Goal: Transaction & Acquisition: Purchase product/service

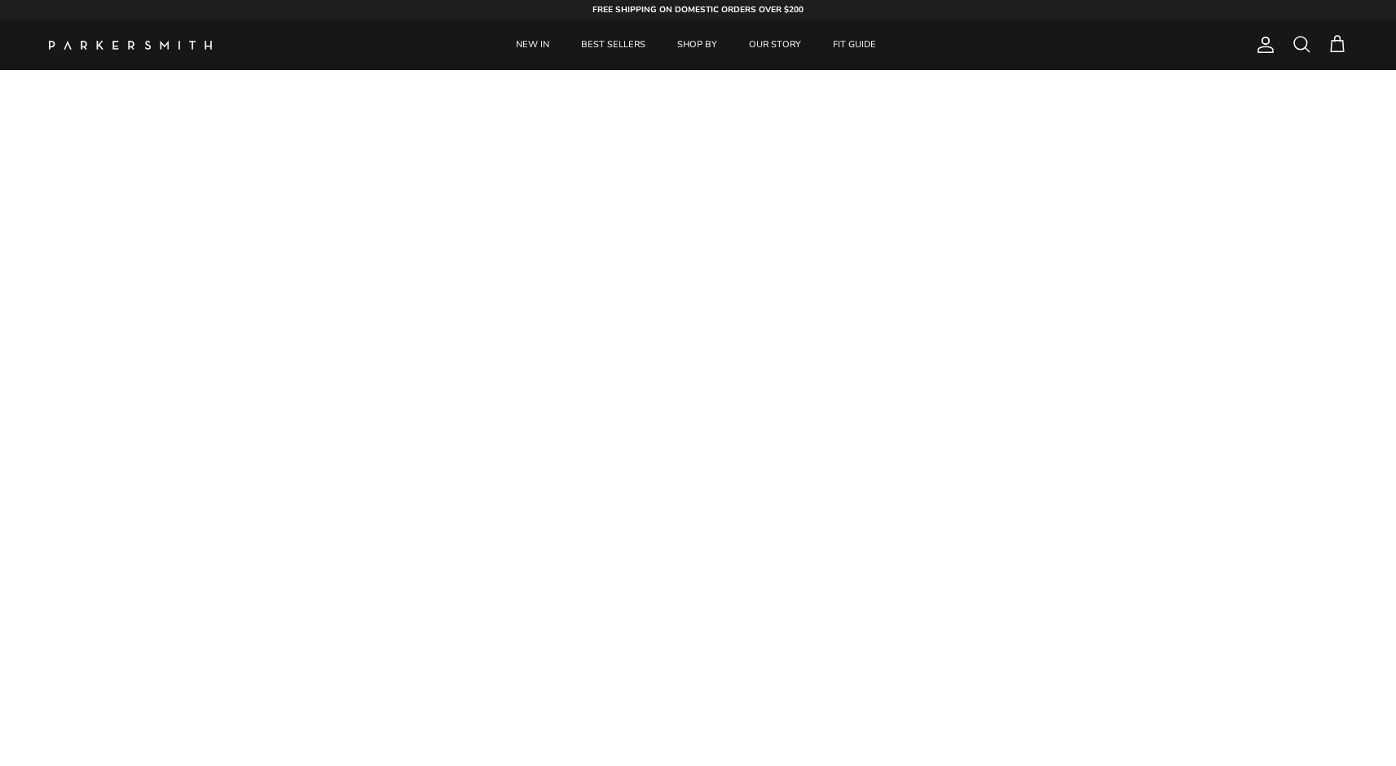
click at [1306, 42] on span at bounding box center [1301, 44] width 20 height 20
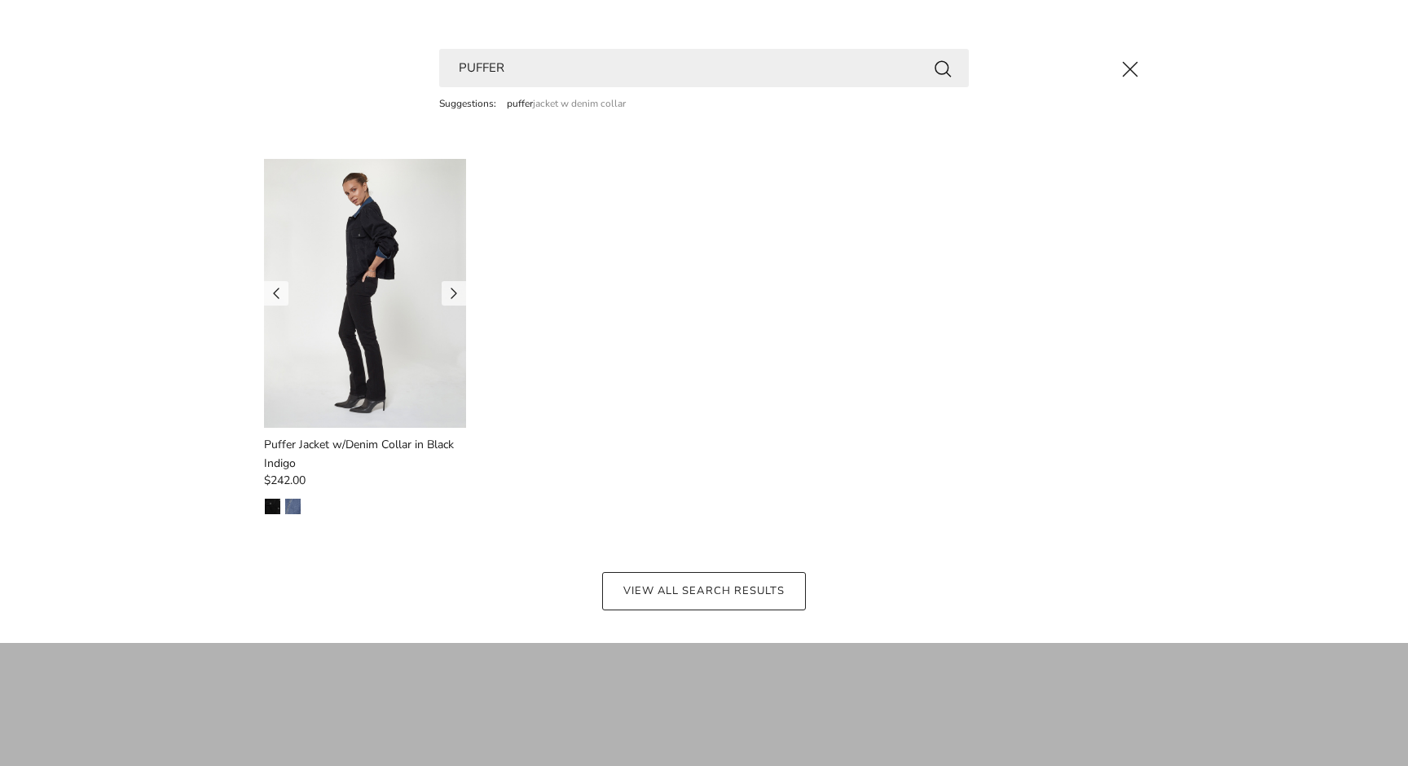
type input "PUFFER"
click at [367, 297] on img at bounding box center [365, 293] width 202 height 269
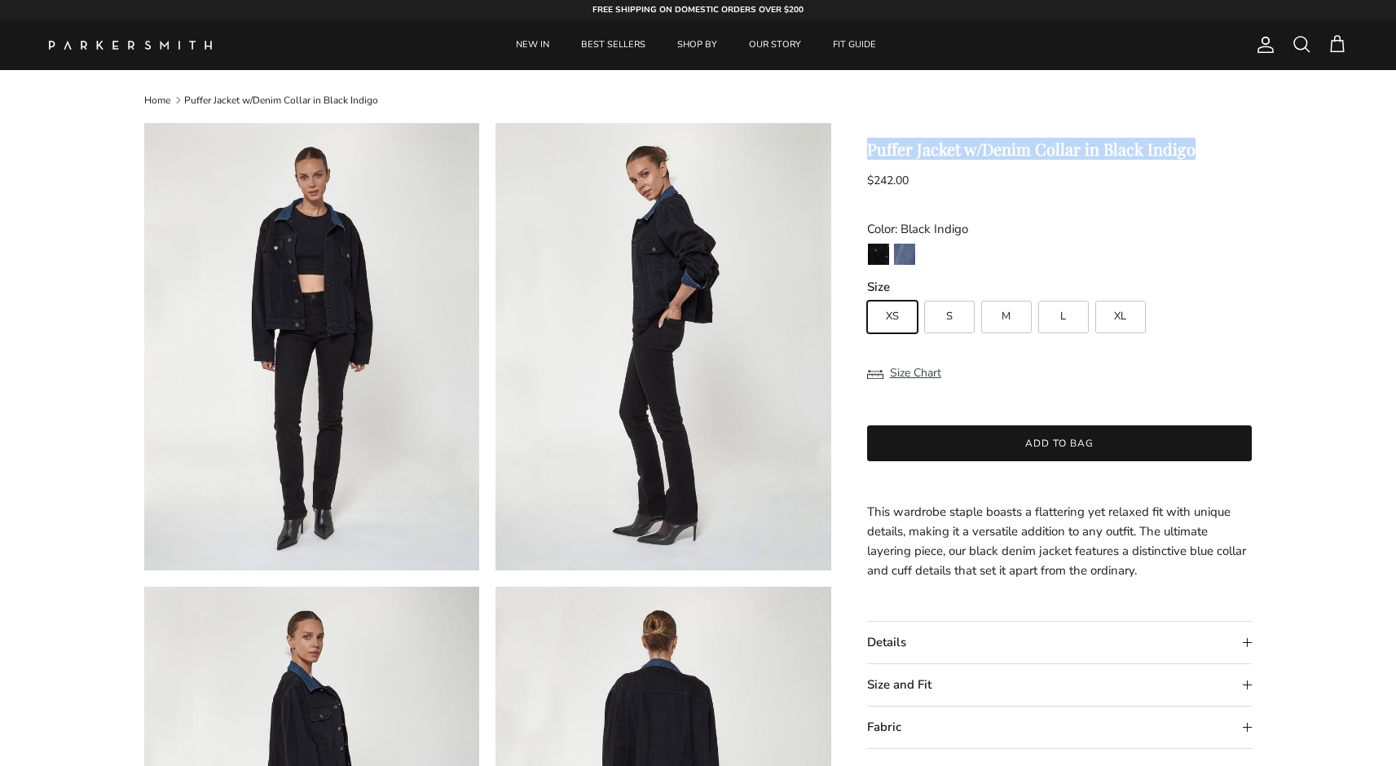
drag, startPoint x: 869, startPoint y: 151, endPoint x: 1236, endPoint y: 155, distance: 367.5
click at [1236, 155] on h1 "Puffer Jacket w/Denim Collar in Black Indigo" at bounding box center [1059, 149] width 385 height 20
copy h1 "Puffer Jacket w/Denim Collar in Black Indigo"
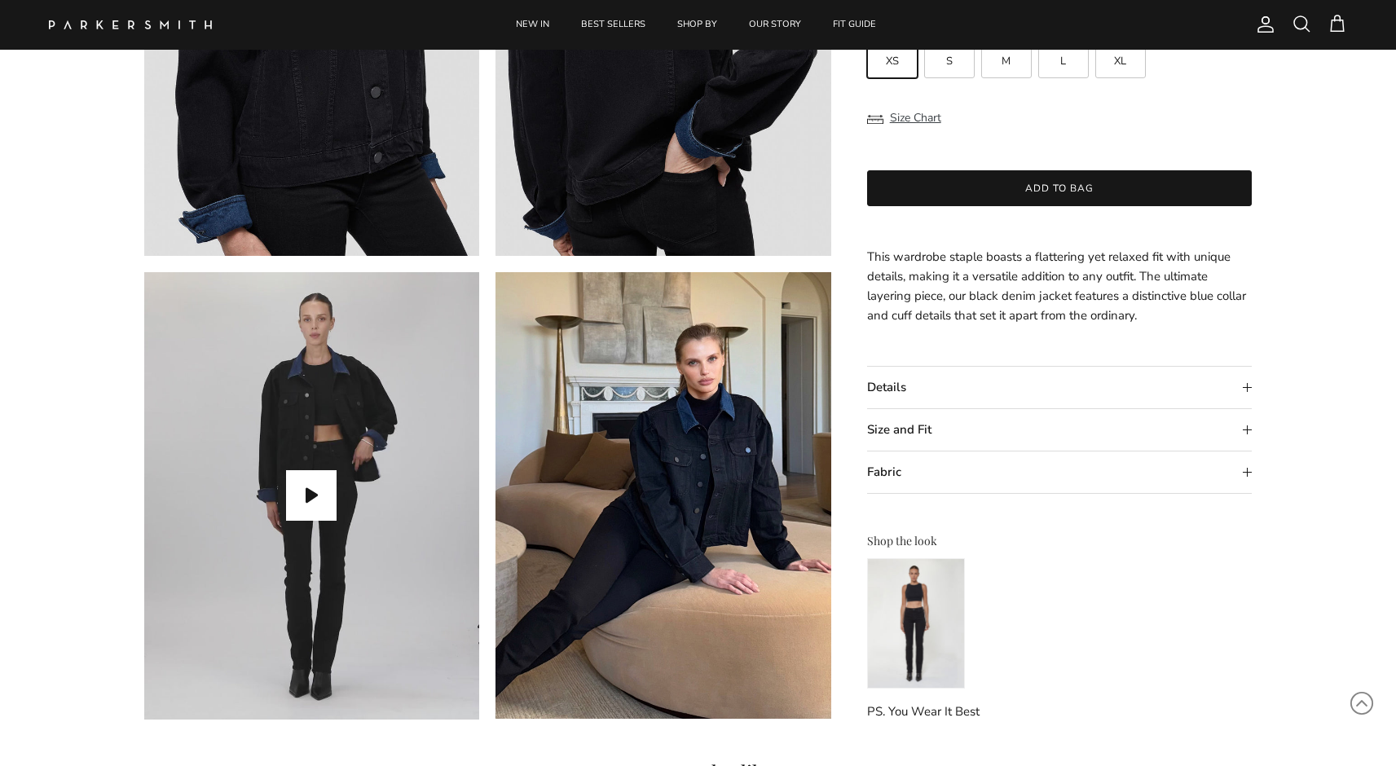
scroll to position [1414, 0]
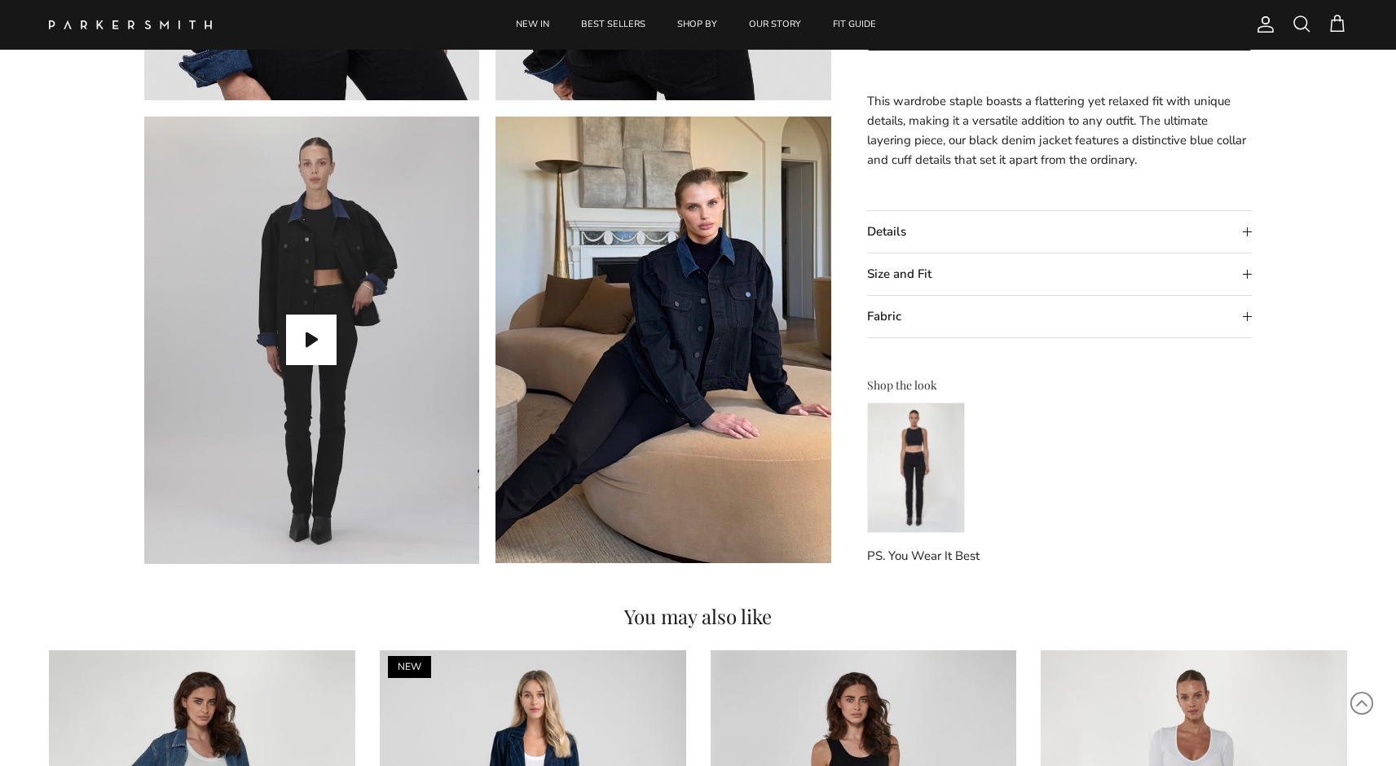
click at [913, 536] on div "Puffer Jacket w/Denim Collar in Black Indigo $242.00 Unit price / Unavailable C…" at bounding box center [1059, 147] width 385 height 837
click at [920, 500] on img at bounding box center [916, 467] width 98 height 130
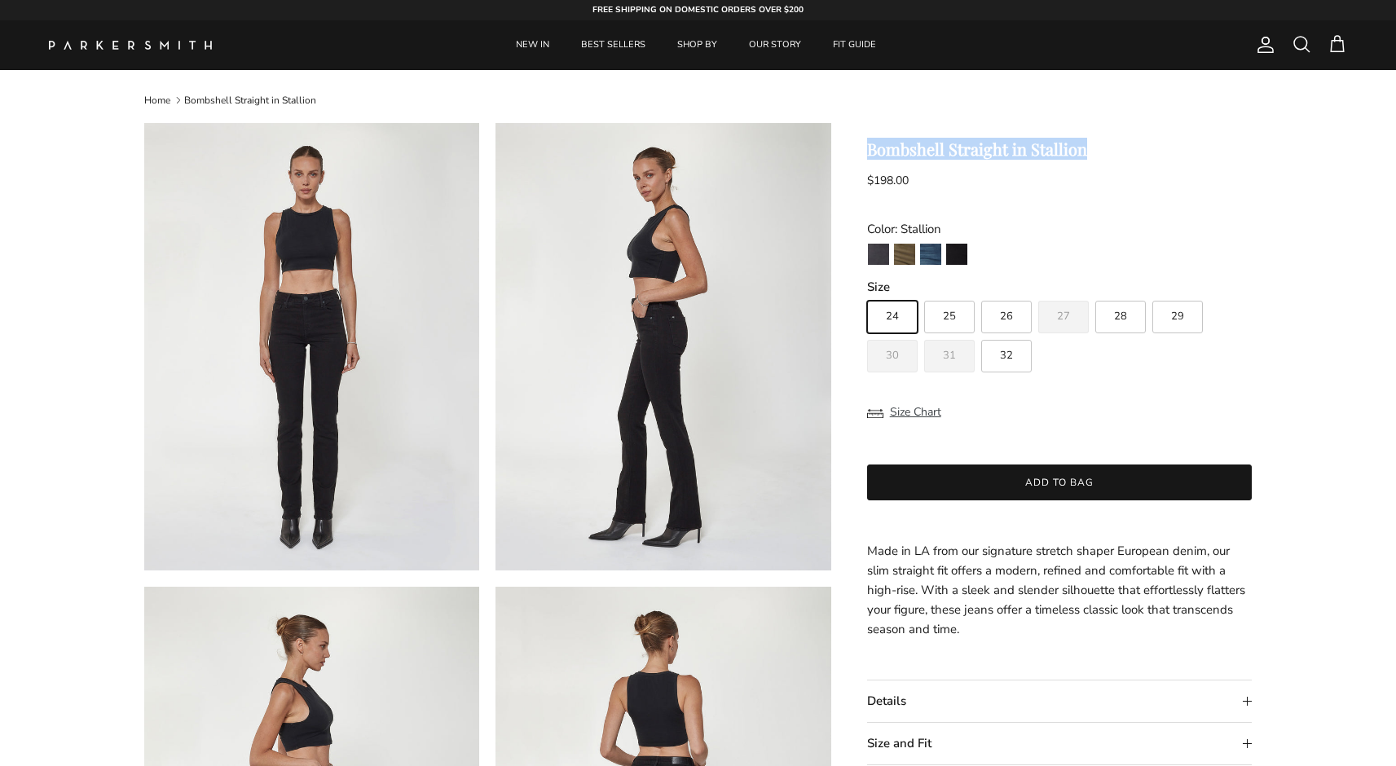
drag, startPoint x: 869, startPoint y: 149, endPoint x: 1105, endPoint y: 149, distance: 236.3
click at [1105, 149] on h1 "Bombshell Straight in Stallion" at bounding box center [1059, 149] width 385 height 20
copy h1 "Bombshell Straight in Stallion"
